Goal: Task Accomplishment & Management: Use online tool/utility

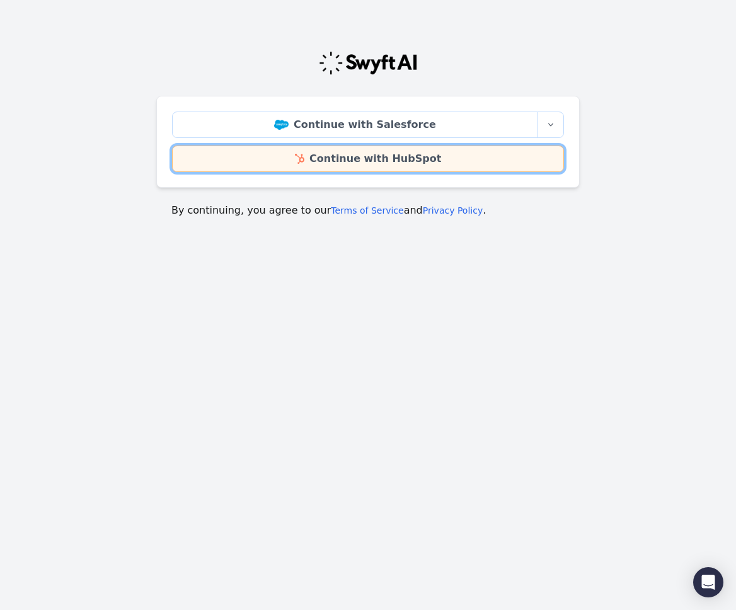
click at [385, 160] on link "Continue with HubSpot" at bounding box center [368, 159] width 392 height 26
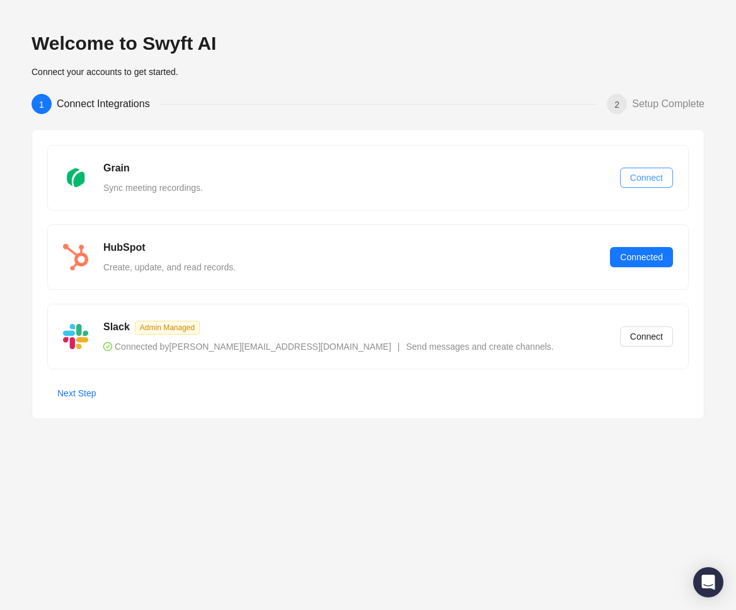
click at [646, 175] on span "Connect" at bounding box center [646, 178] width 33 height 14
